Goal: Find specific page/section: Find specific page/section

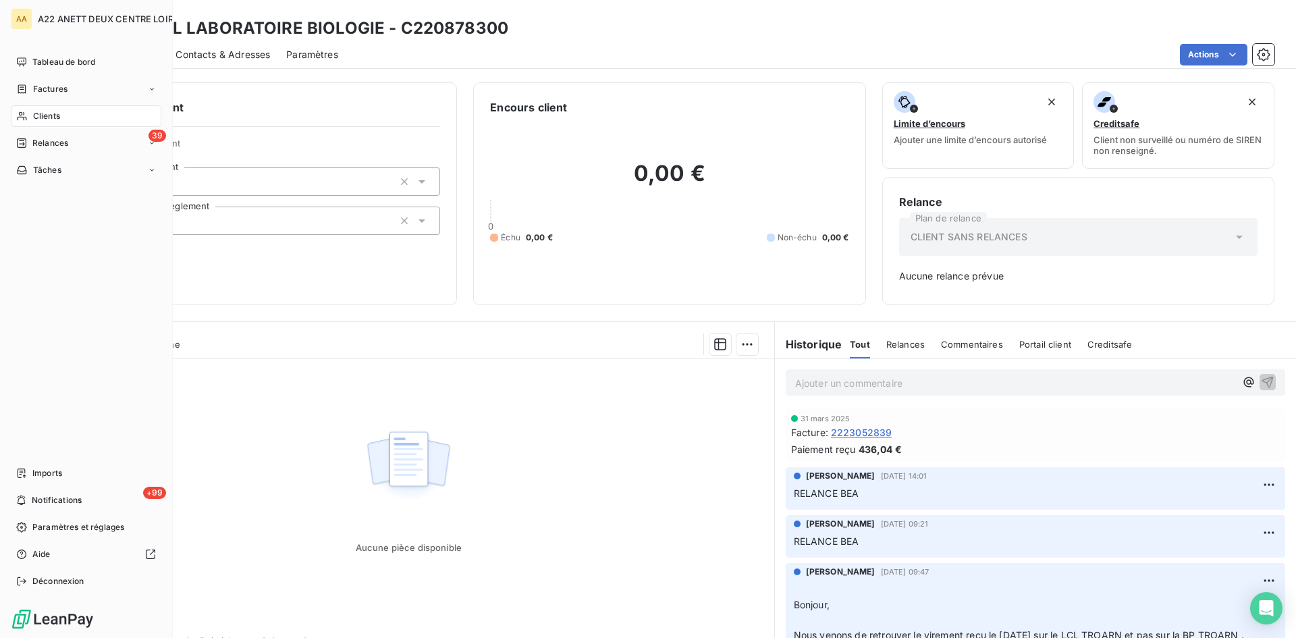
click at [37, 112] on span "Clients" at bounding box center [46, 116] width 27 height 12
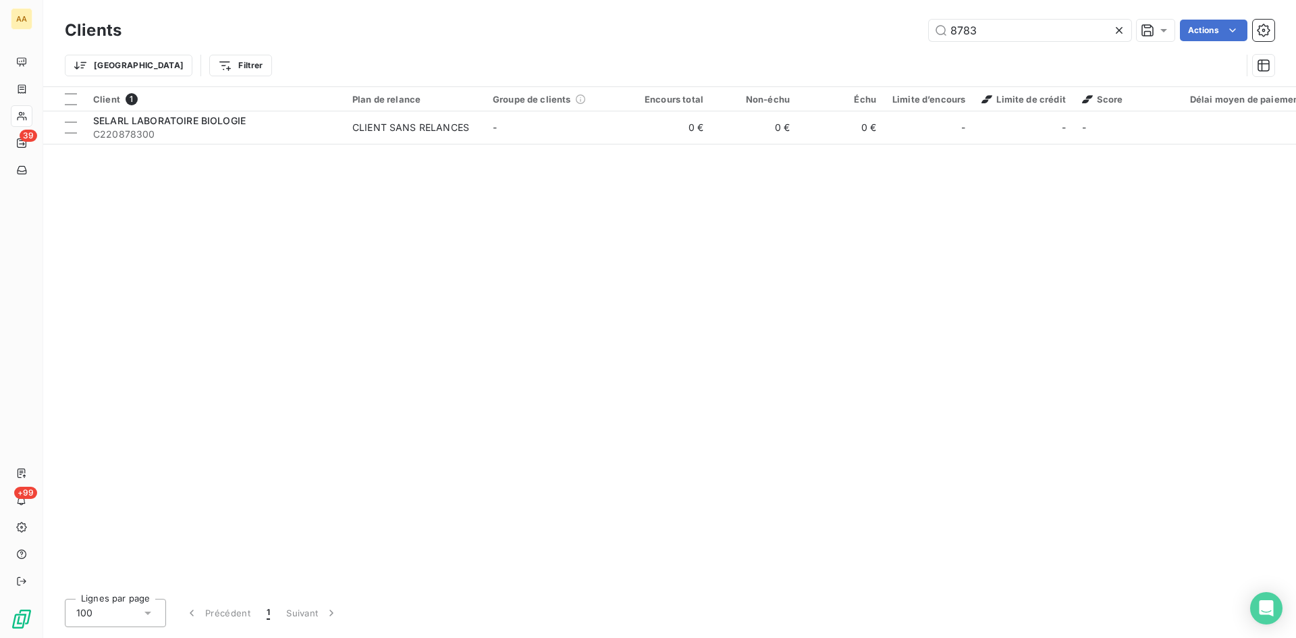
drag, startPoint x: 984, startPoint y: 36, endPoint x: 892, endPoint y: 29, distance: 92.1
click at [892, 29] on div "8783 Actions" at bounding box center [706, 31] width 1137 height 22
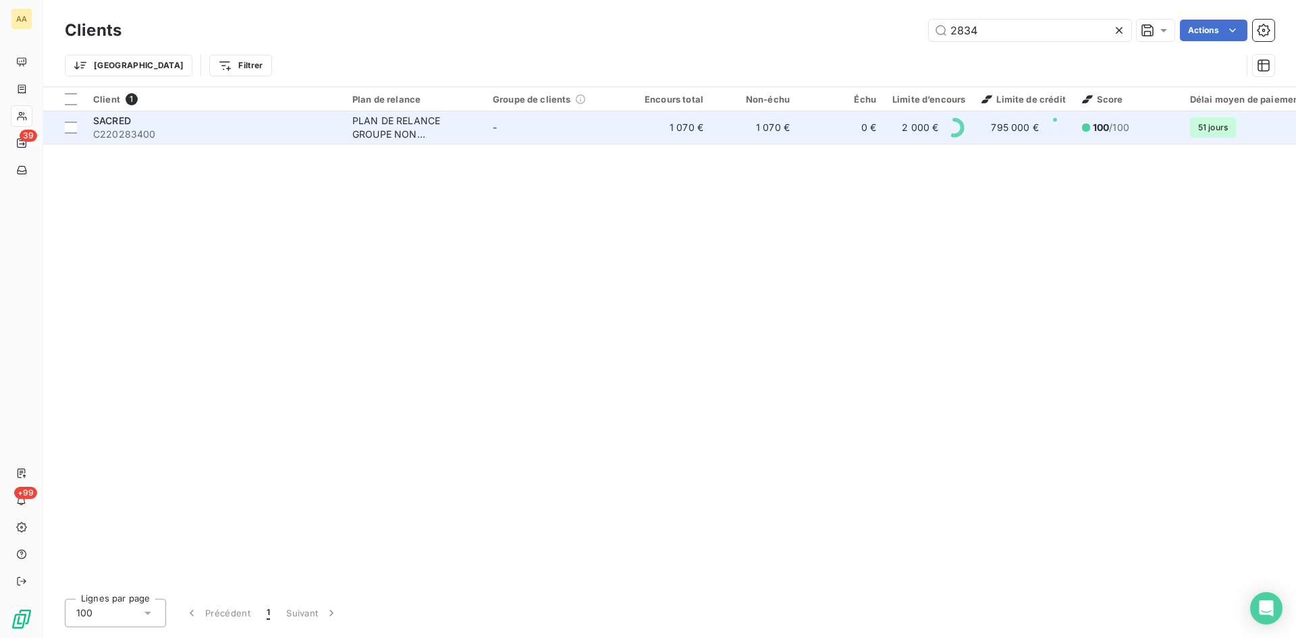
type input "2834"
click at [412, 131] on div "PLAN DE RELANCE GROUPE NON AUTOMATIQUE" at bounding box center [414, 127] width 124 height 27
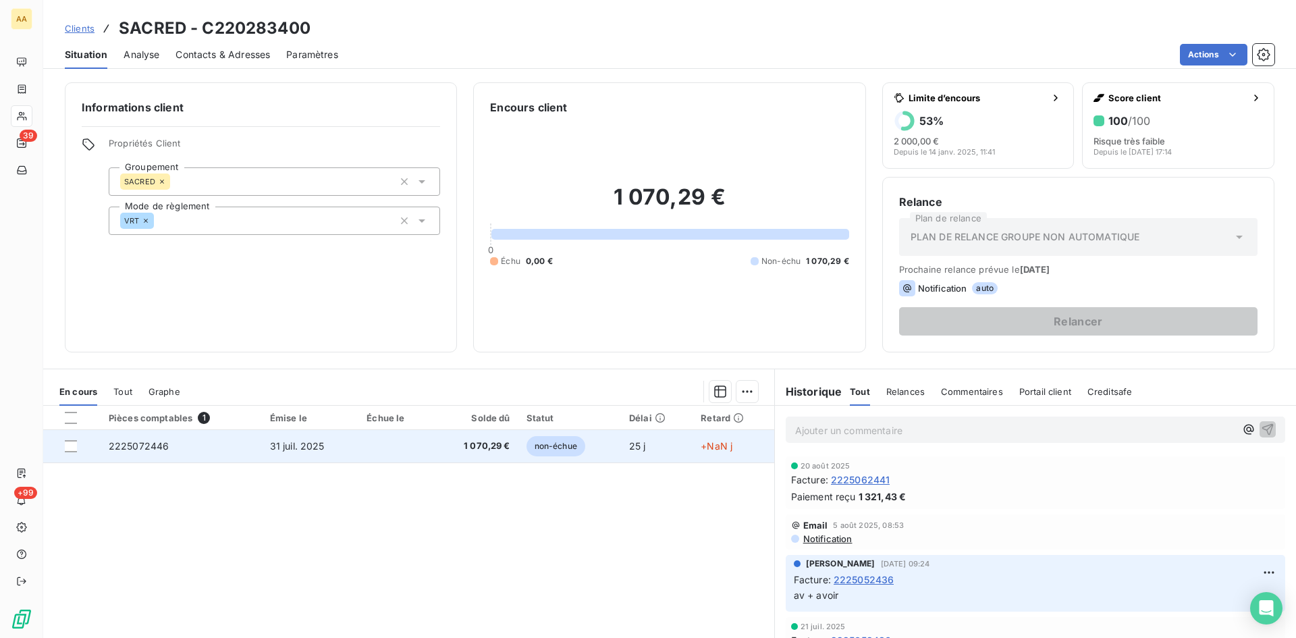
click at [160, 444] on span "2225072446" at bounding box center [139, 445] width 61 height 11
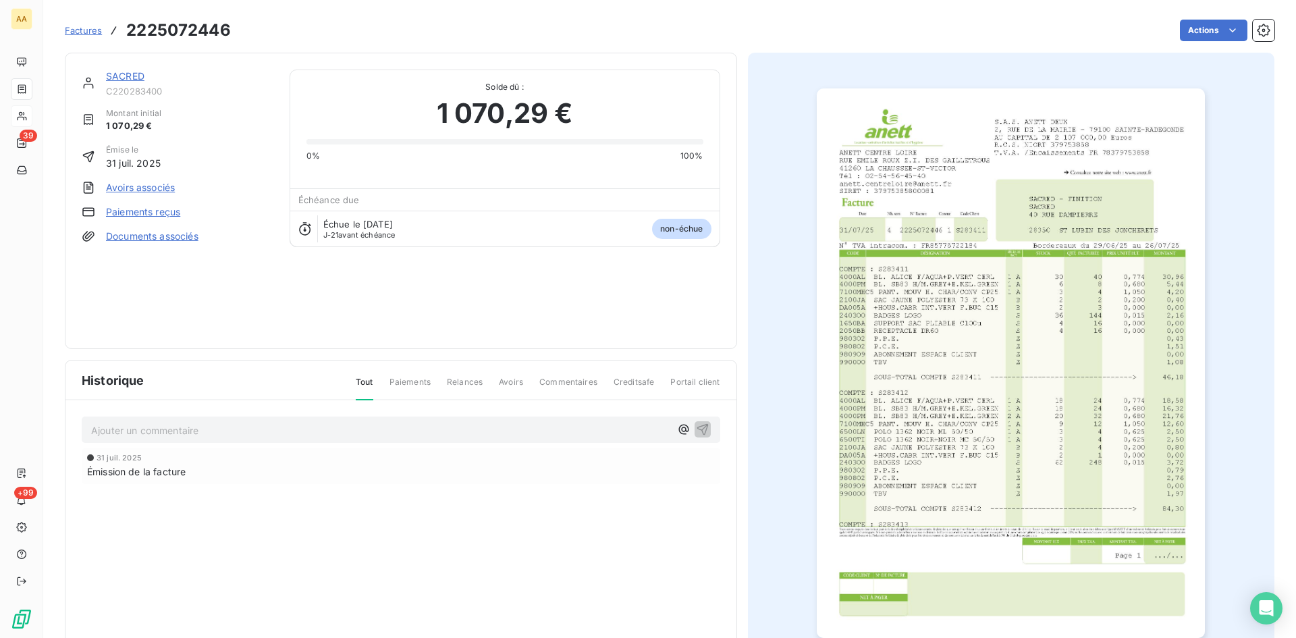
drag, startPoint x: 806, startPoint y: 637, endPoint x: 156, endPoint y: 613, distance: 650.0
click at [156, 613] on div "Historique Tout Paiements Relances Avoirs Commentaires Creditsafe Portail clien…" at bounding box center [400, 517] width 671 height 313
